Goal: Use online tool/utility: Utilize a website feature to perform a specific function

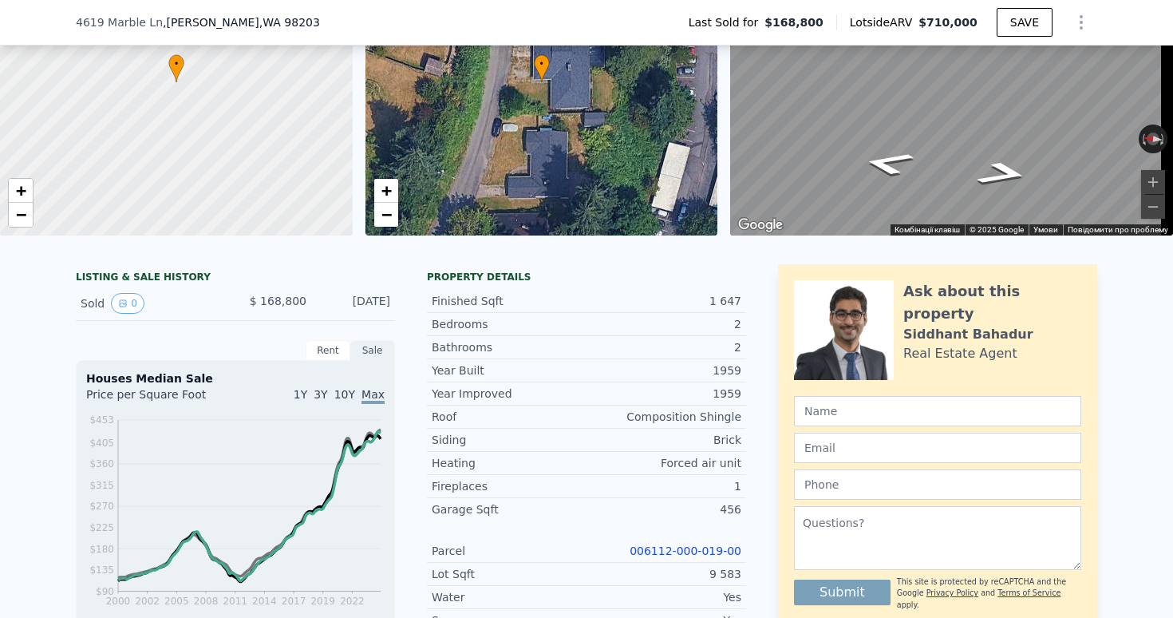
scroll to position [278, 0]
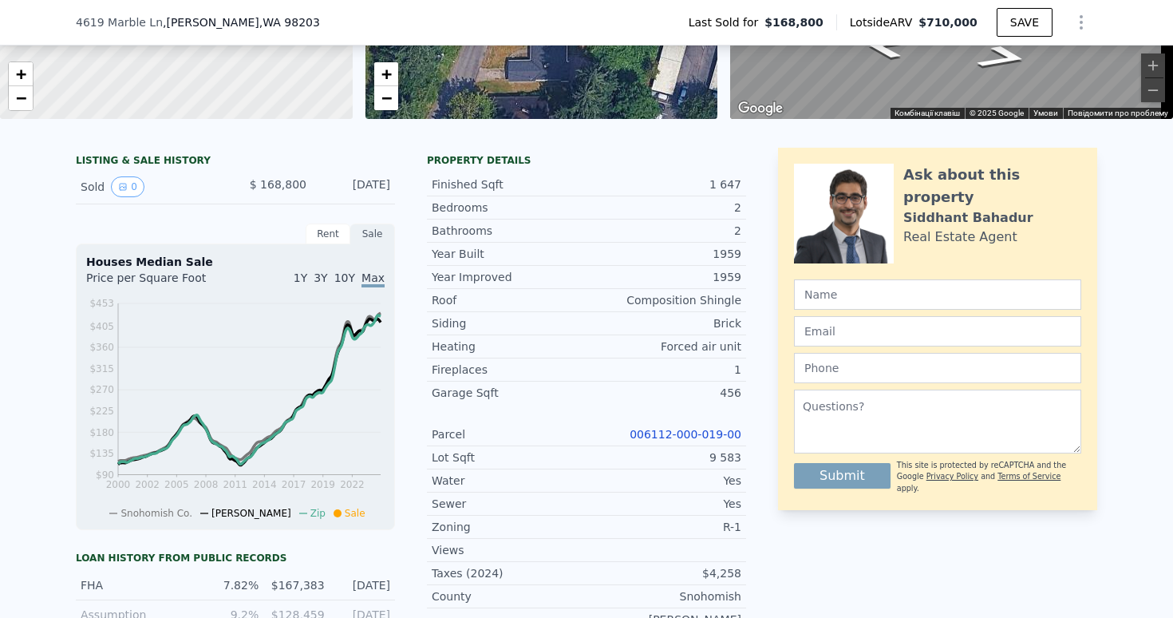
click at [674, 441] on link "006112-000-019-00" at bounding box center [686, 434] width 112 height 13
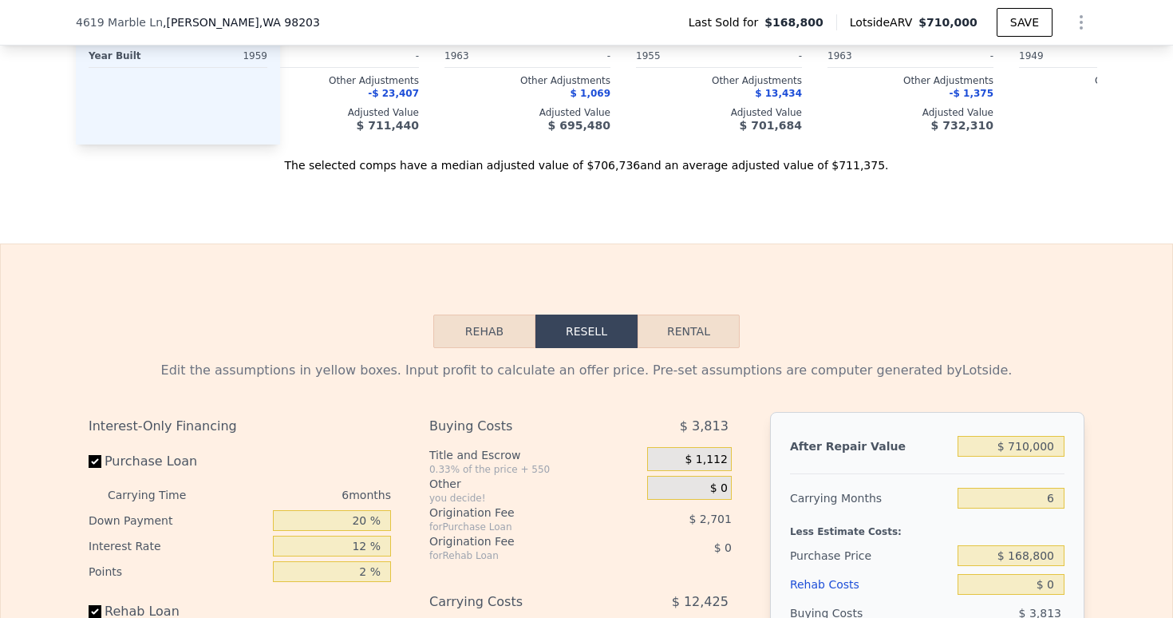
scroll to position [2241, 0]
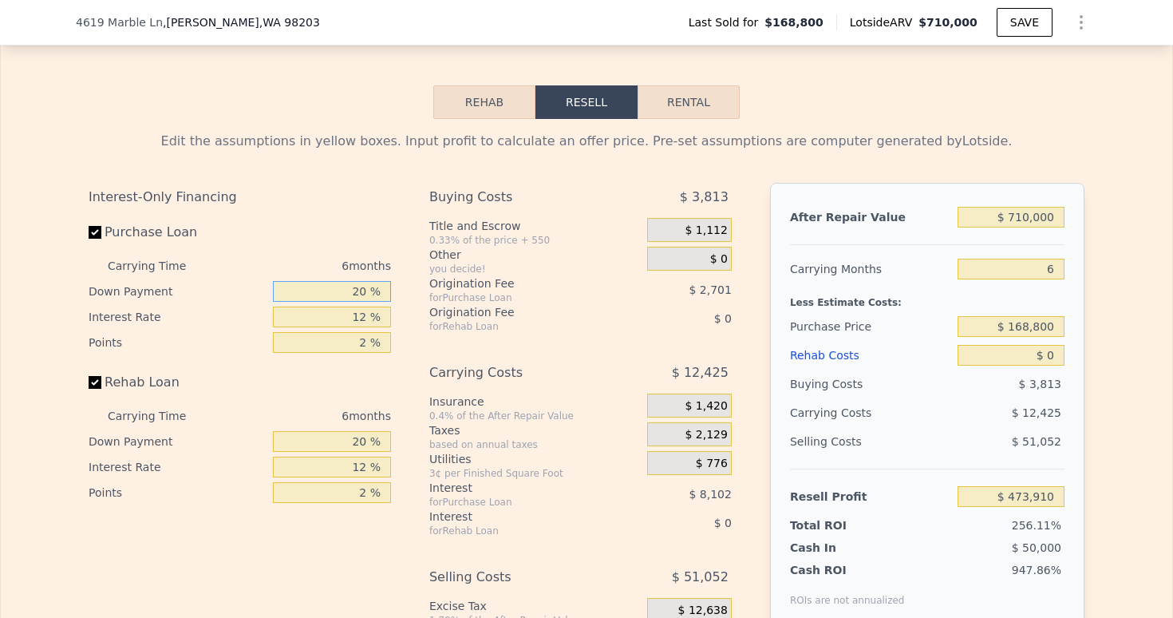
click at [352, 302] on input "20 %" at bounding box center [332, 291] width 118 height 21
type input "0 %"
type input "$ 471,207"
type input "10 %"
type input "$ 472,559"
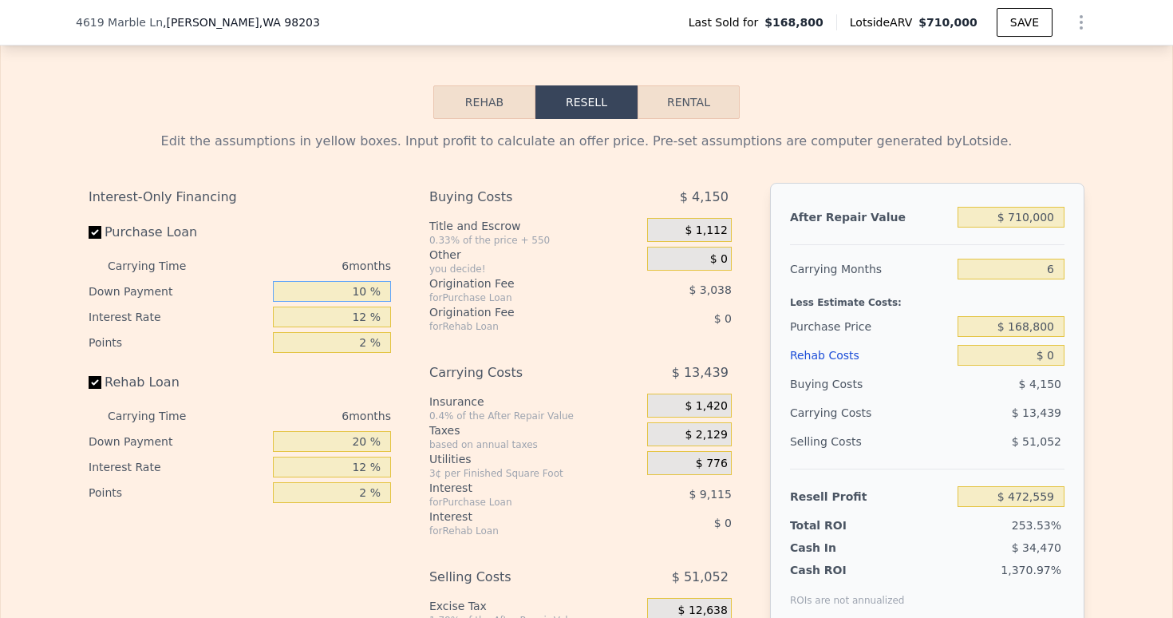
type input "10 %"
click at [360, 327] on input "12 %" at bounding box center [332, 317] width 118 height 21
type input "1 %"
type input "$ 480,911"
type input "9 %"
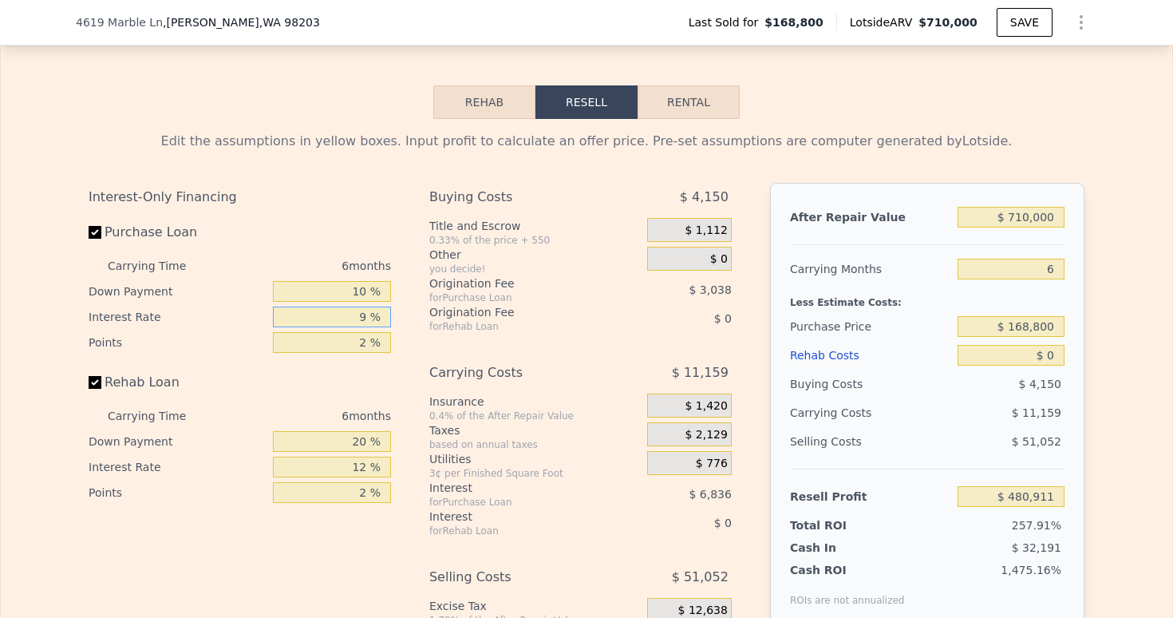
type input "$ 474,839"
type input "9.5 %"
type input "$ 474,455"
type input "9.5 %"
click at [361, 353] on input "2 %" at bounding box center [332, 342] width 118 height 21
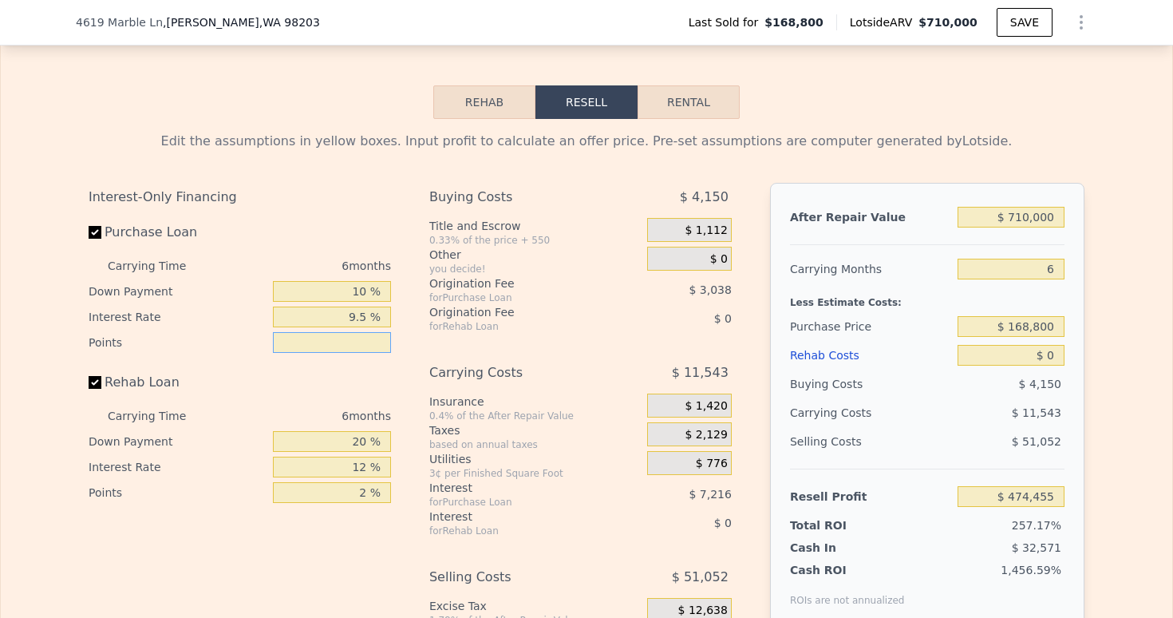
type input "1 %"
type input "$ 475,974"
type input "1.5 %"
type input "$ 475,214"
type input "1.5 %"
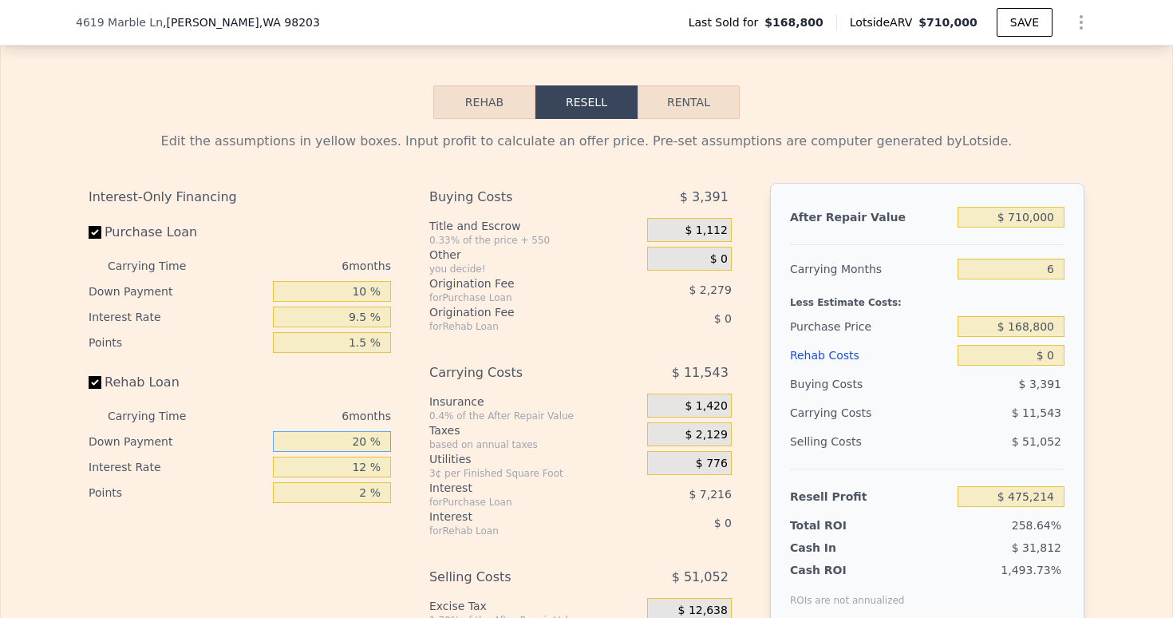
click at [357, 452] on input "20 %" at bounding box center [332, 441] width 118 height 21
type input "2 %"
type input "10 %"
click at [359, 477] on input "12 %" at bounding box center [332, 467] width 118 height 21
type input "1 %"
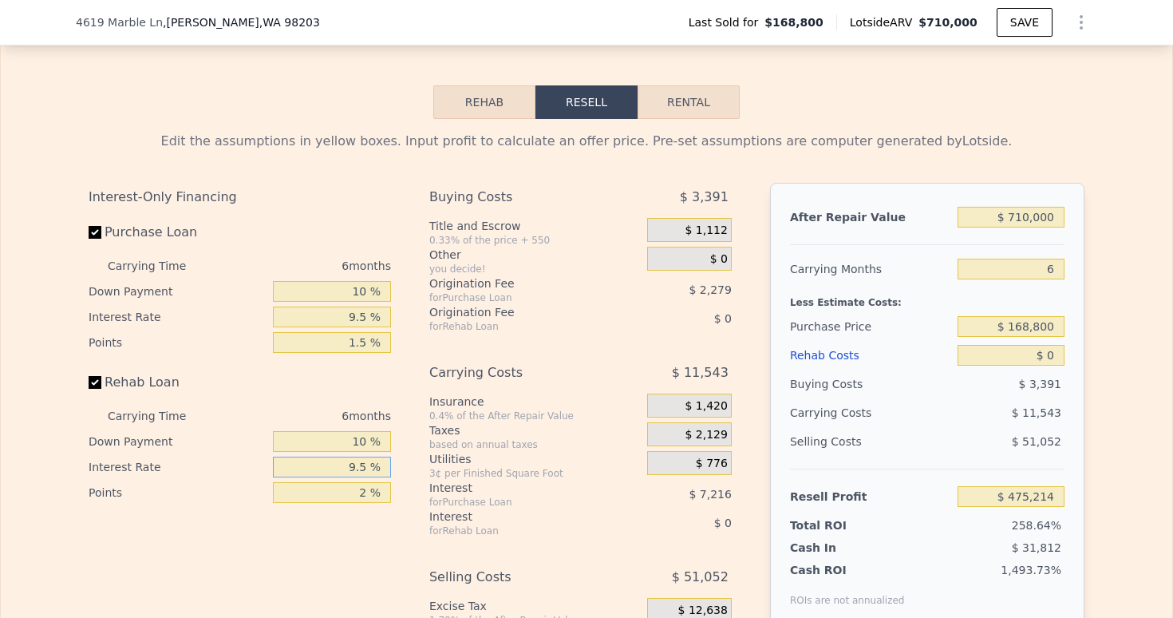
type input "9.5 %"
click at [366, 503] on input "2 %" at bounding box center [332, 492] width 118 height 21
type input "1.5 %"
click at [1023, 227] on input "$ 710,000" at bounding box center [1011, 217] width 107 height 21
type input "$ 71,000"
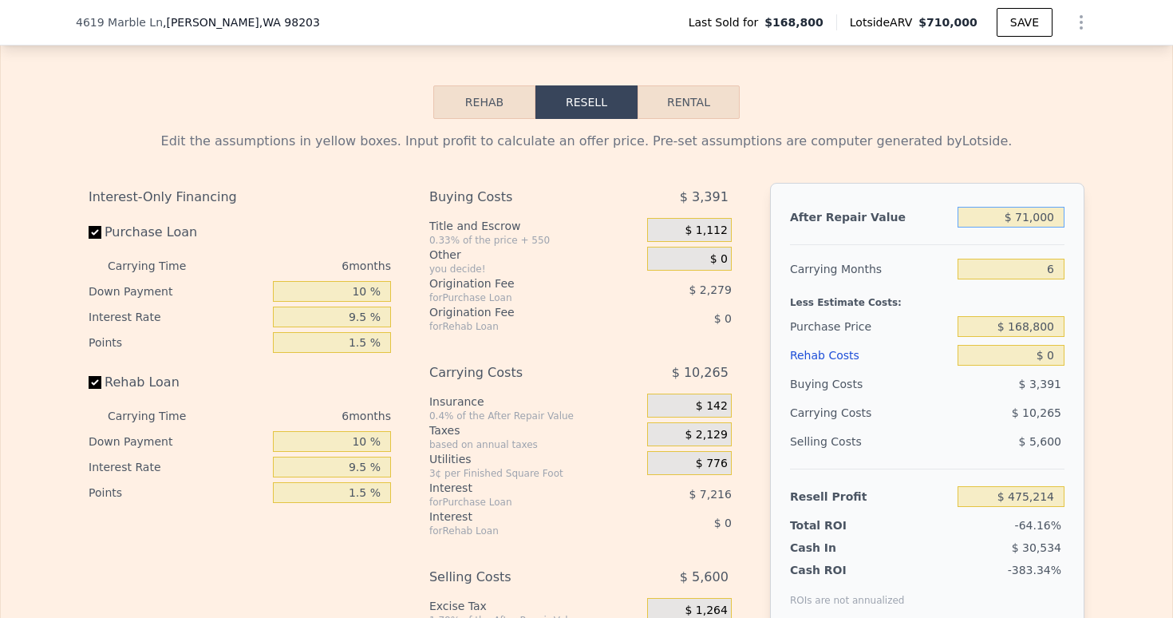
type input "-$ 117,056"
type input "$ 7,000"
type input "-$ 176,376"
type input "$ 75,000"
type input "-$ 113,349"
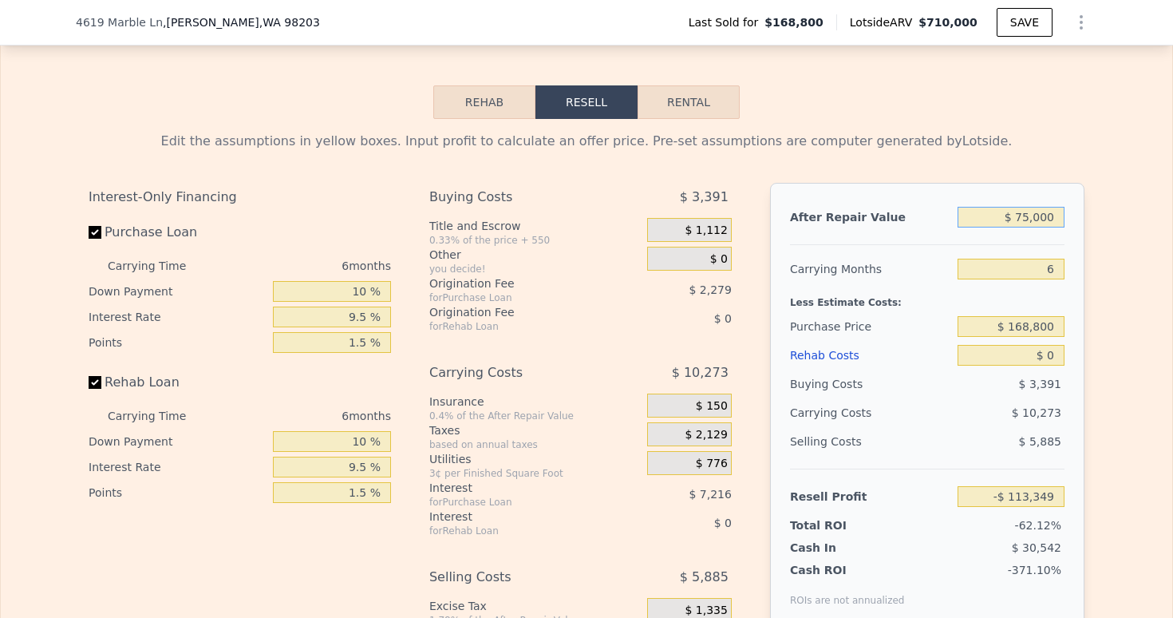
type input "$ 750,000"
type input "$ 512,288"
type input "$ 750,000"
click at [1052, 279] on input "6" at bounding box center [1011, 269] width 107 height 21
type input "3"
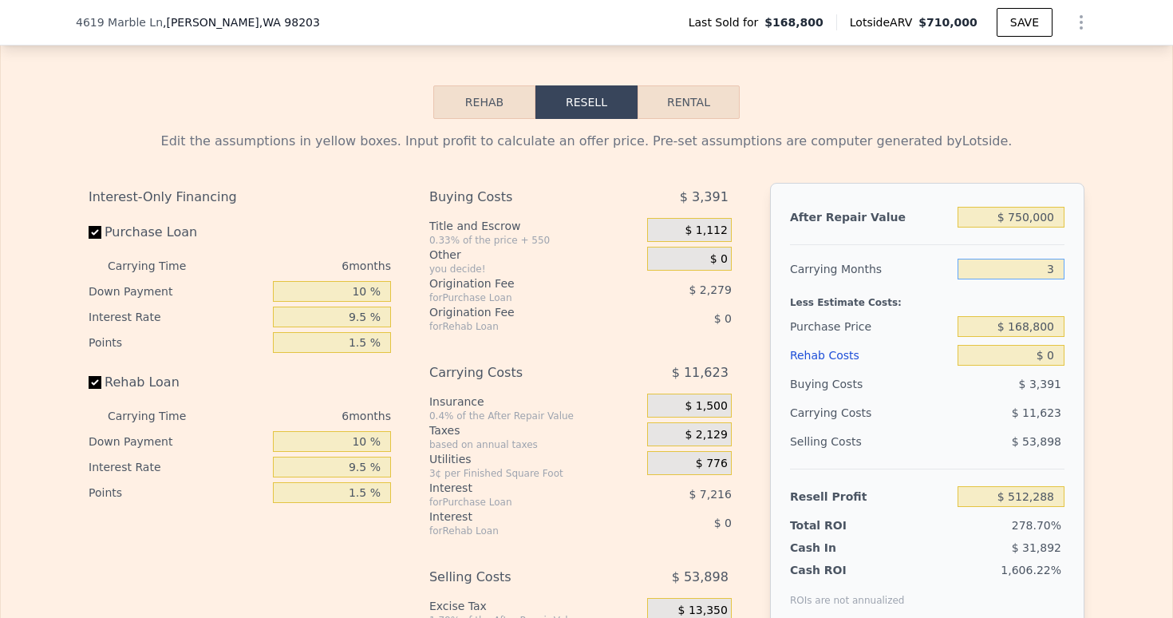
type input "$ 518,099"
type input "3"
drag, startPoint x: 1008, startPoint y: 351, endPoint x: 1085, endPoint y: 357, distance: 76.8
click at [1065, 337] on input "$ 168,800" at bounding box center [1011, 326] width 107 height 21
type input "$ 480,000"
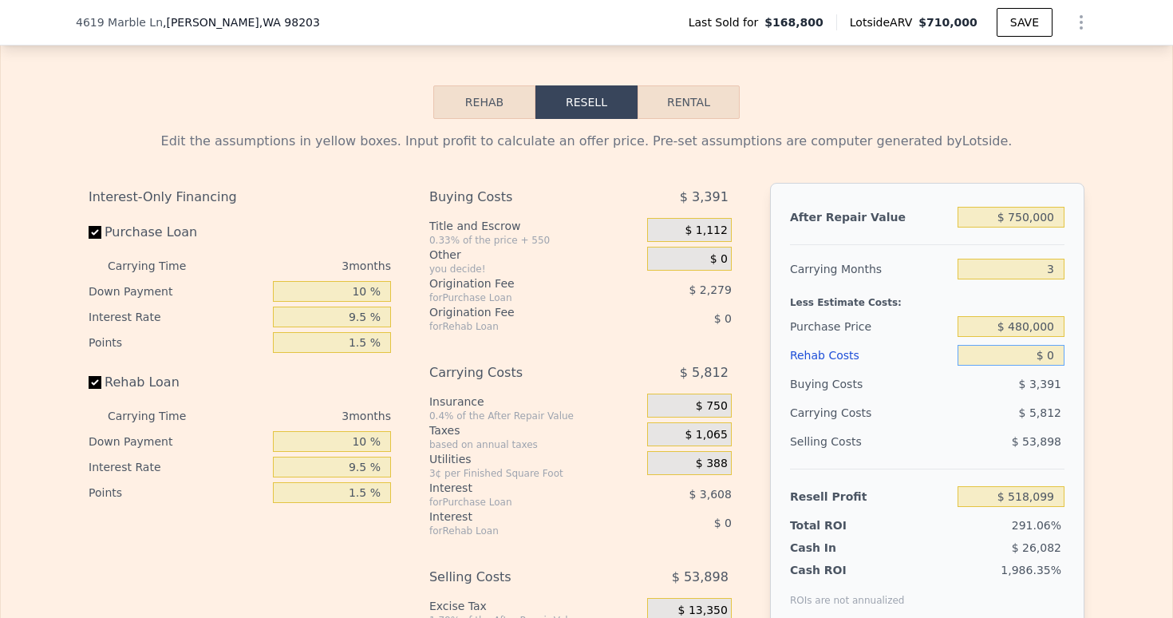
click at [1047, 366] on input "$ 0" at bounding box center [1011, 355] width 107 height 21
type input "$ 195,011"
type input "$ 01"
type input "$ 195,010"
type input "$ 01,000"
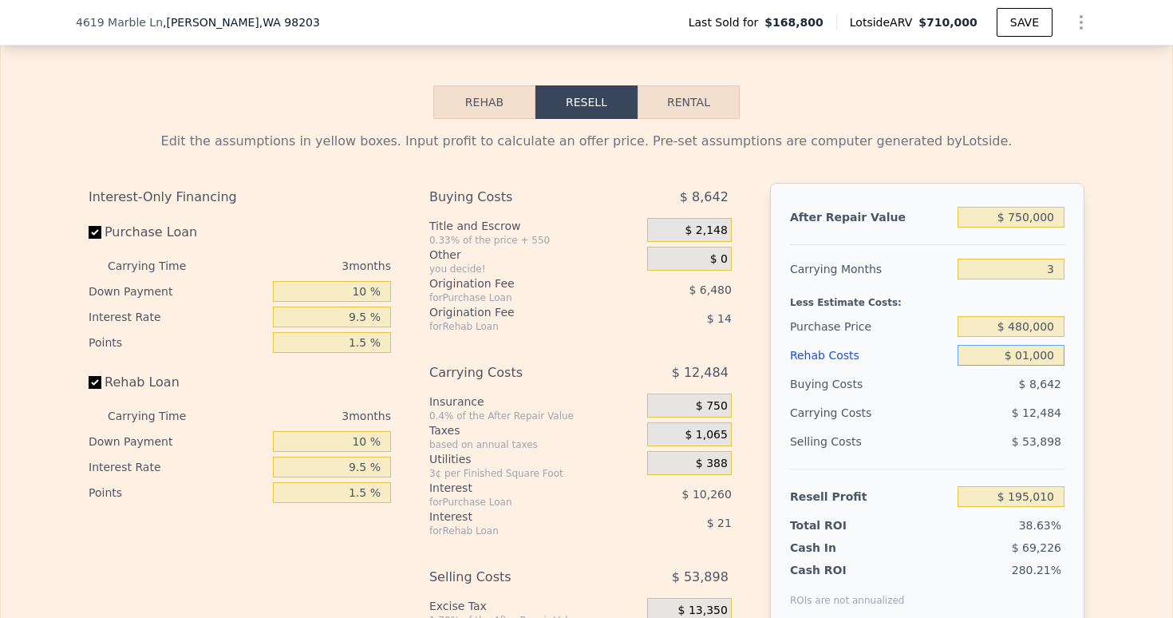
type input "$ 193,976"
type input "$ 0100"
type input "$ 194,907"
type input "$ 010"
type input "$ 195,001"
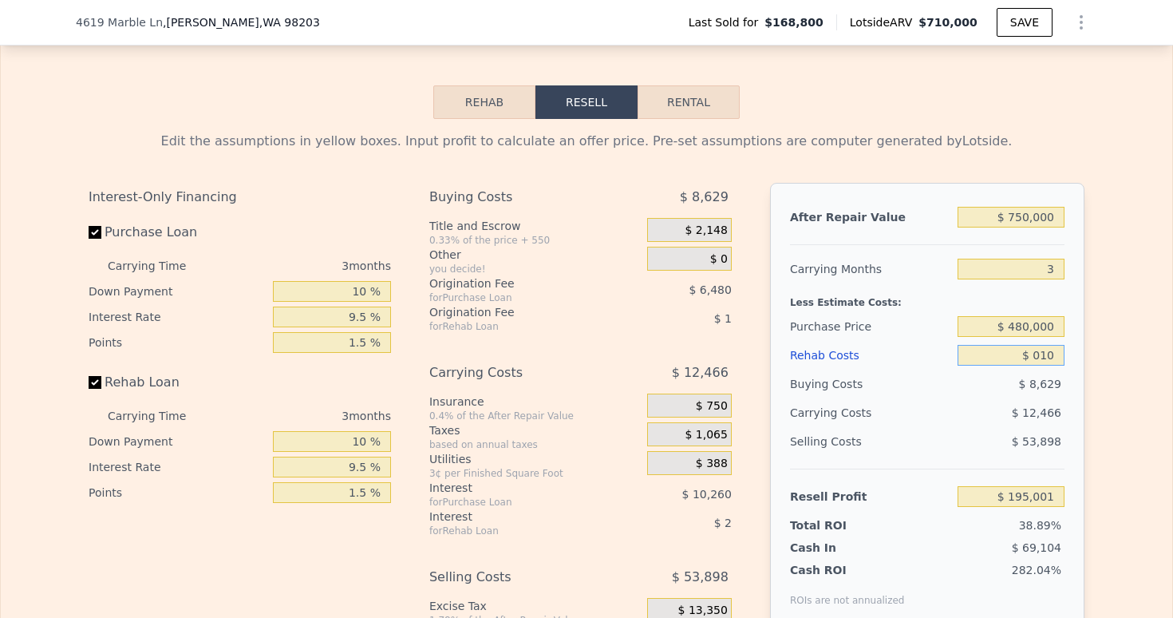
type input "$ 01"
type input "$ 195,010"
type input "$ 0"
type input "$ 195,011"
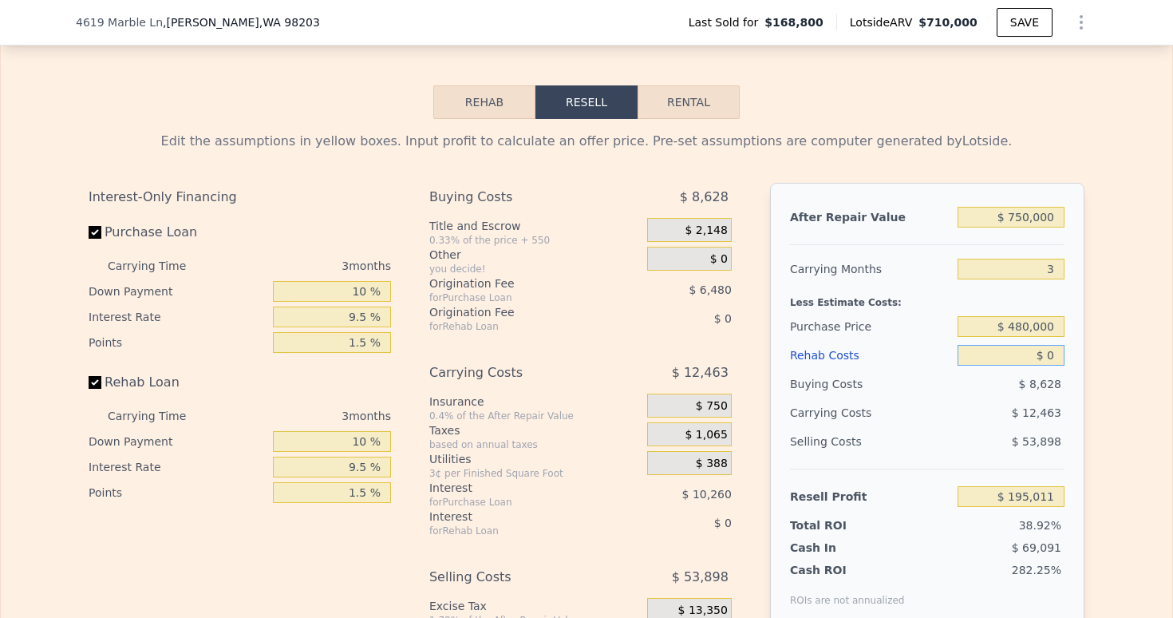
type input "$ 10"
type input "$ 195,001"
type input "$ 1,000"
type input "$ 193,976"
type input "$ 10,000"
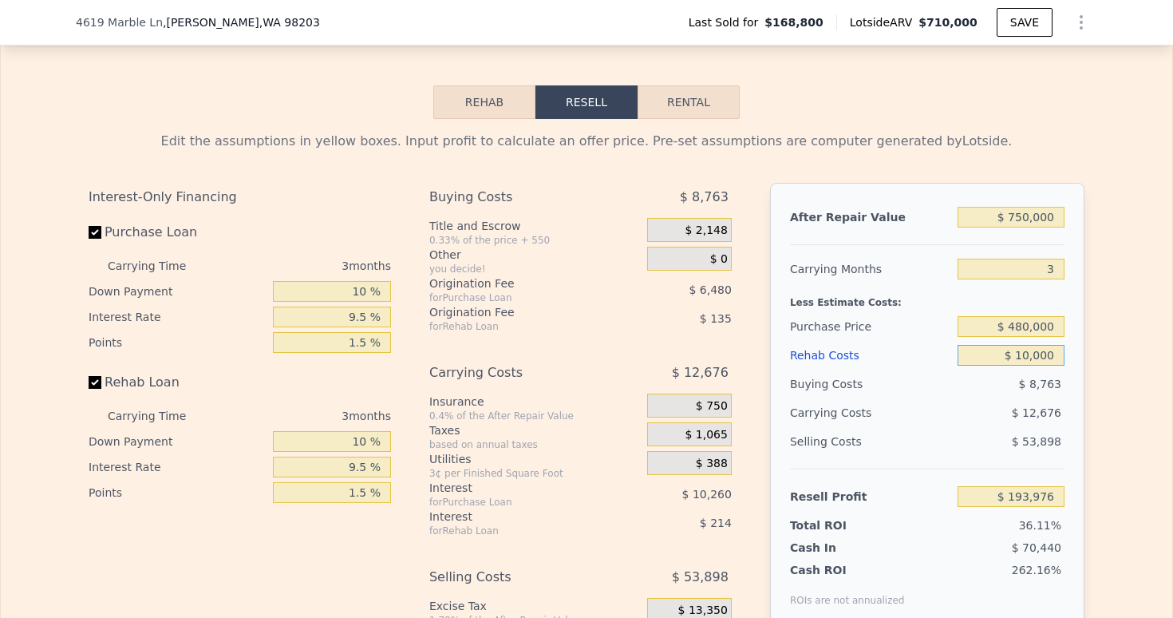
type input "$ 184,663"
type input "$ 100,000"
type input "$ 91,522"
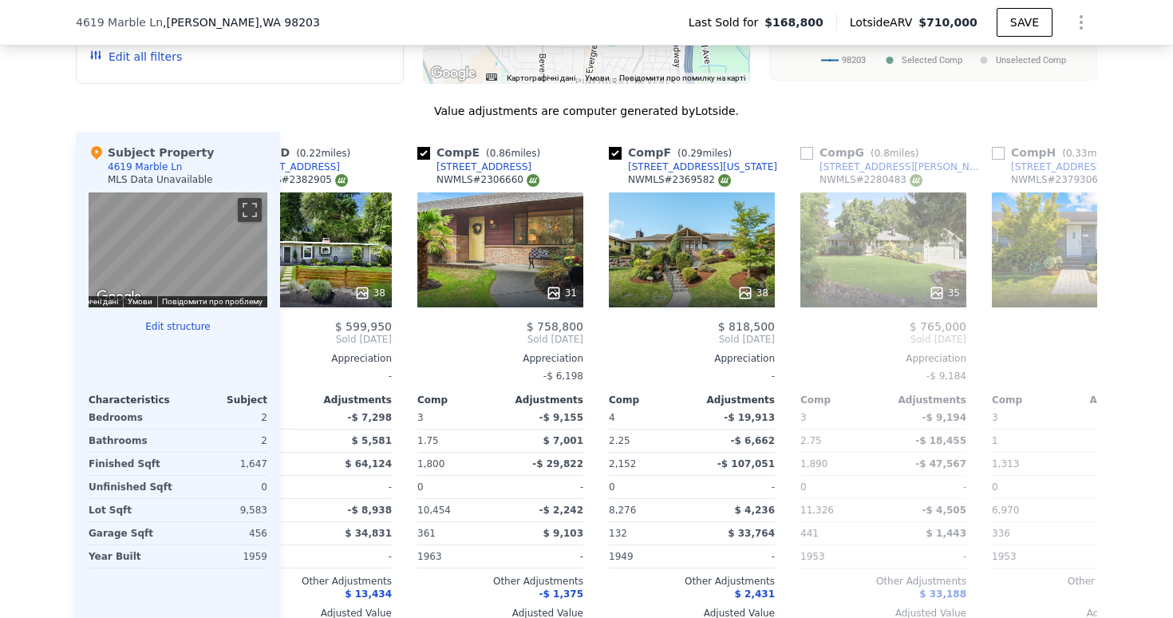
scroll to position [0, 859]
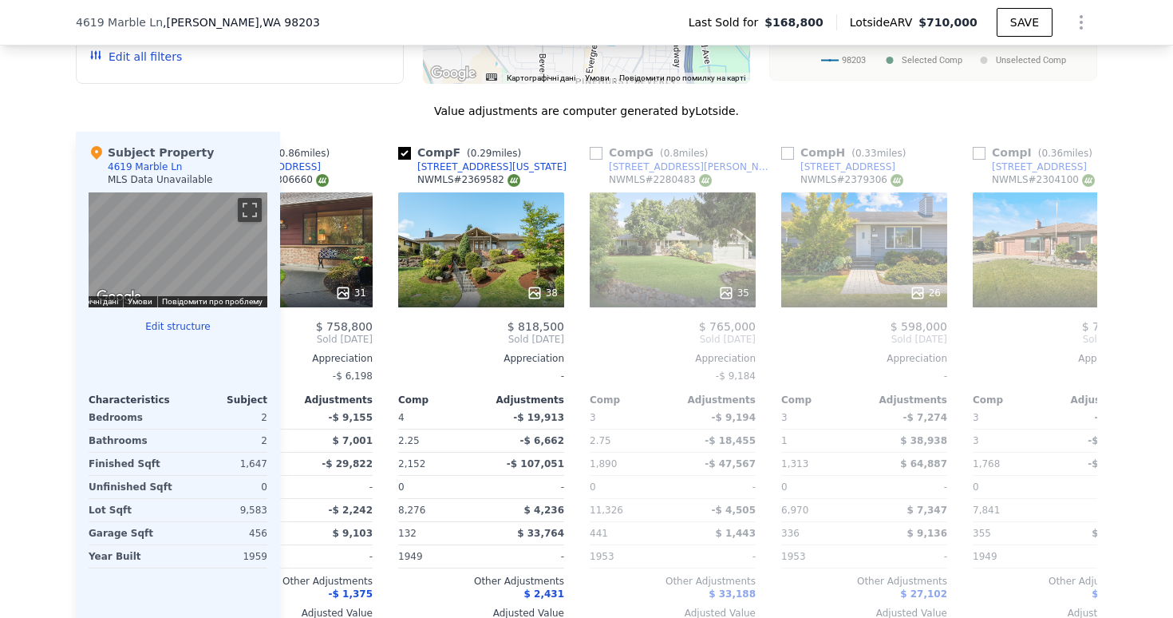
type input "$ 100,000"
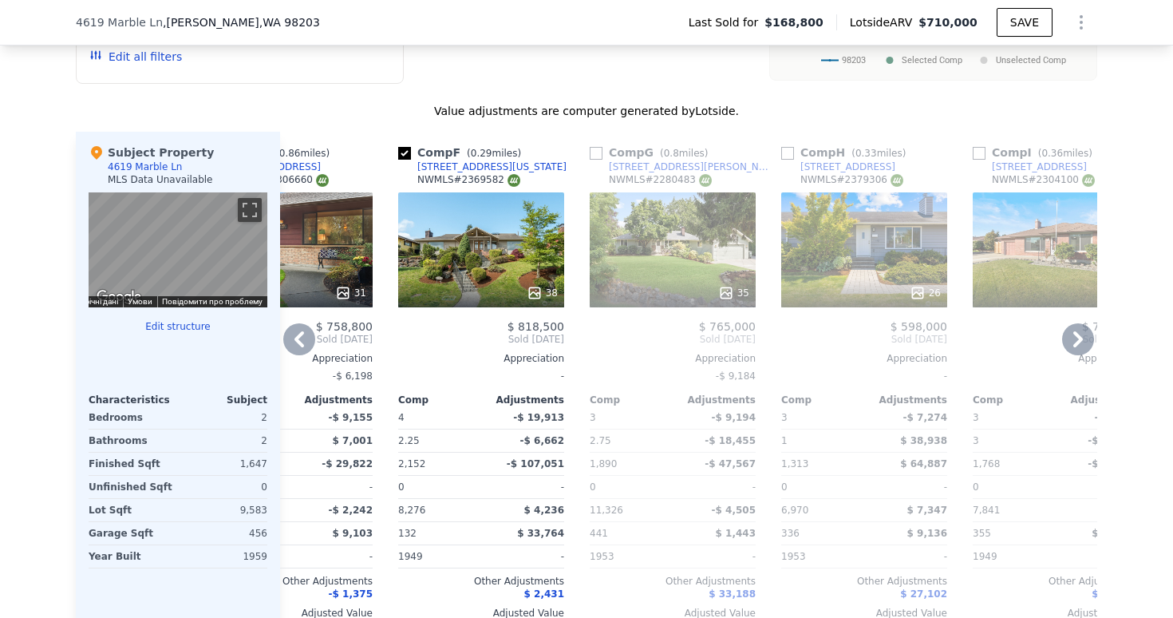
type input "$ 710,000"
type input "6"
type input "$ 0"
type input "$ 473,910"
